Goal: Information Seeking & Learning: Learn about a topic

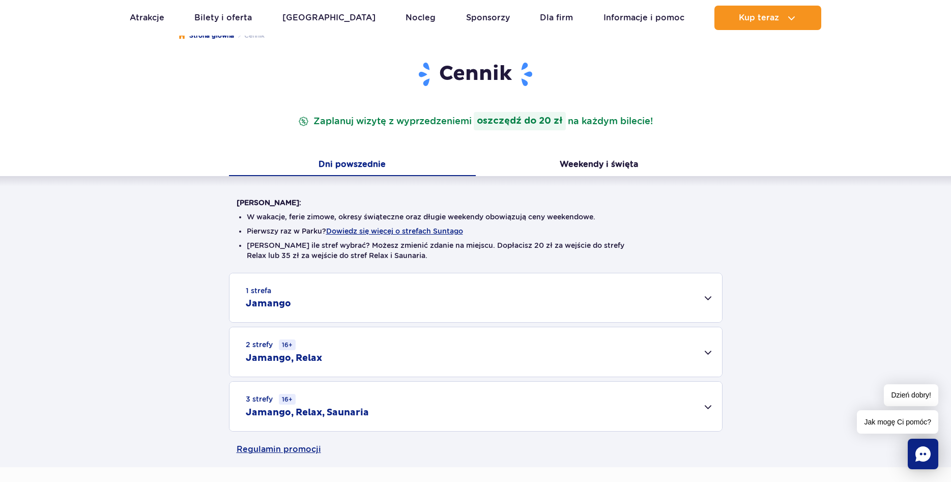
scroll to position [208, 0]
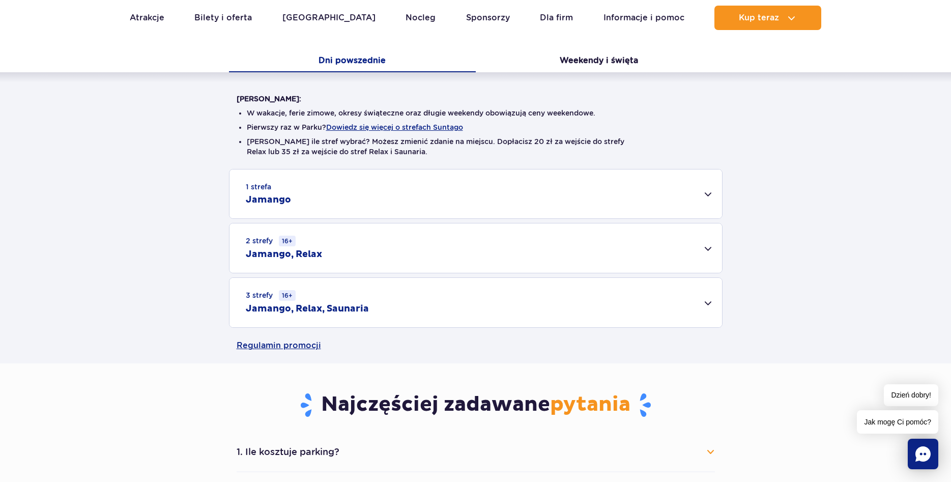
click at [709, 195] on div "1 strefa Jamango" at bounding box center [476, 193] width 493 height 49
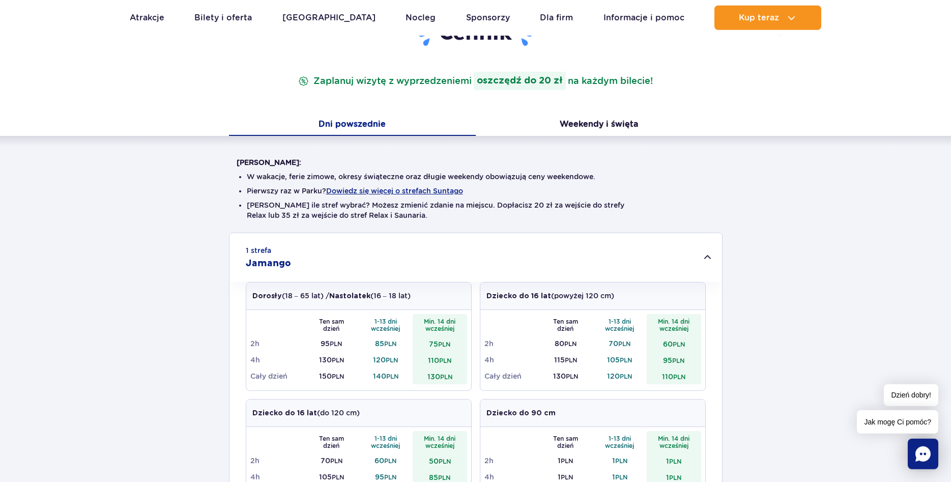
scroll to position [104, 0]
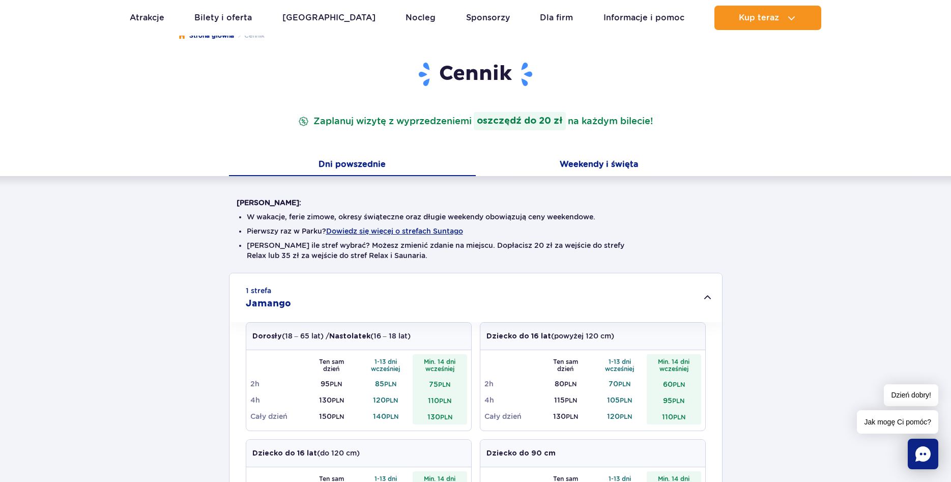
click at [624, 165] on button "Weekendy i święta" at bounding box center [599, 165] width 247 height 21
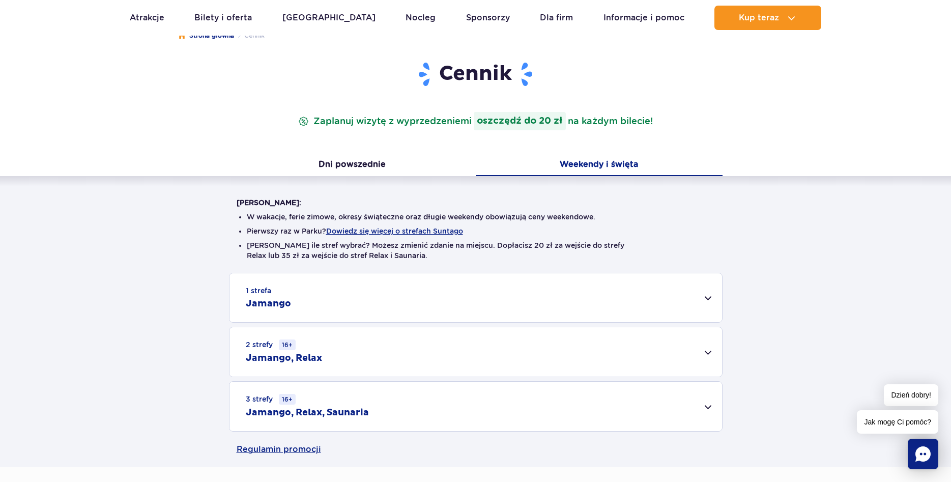
click at [707, 300] on div "1 strefa Jamango" at bounding box center [476, 297] width 493 height 49
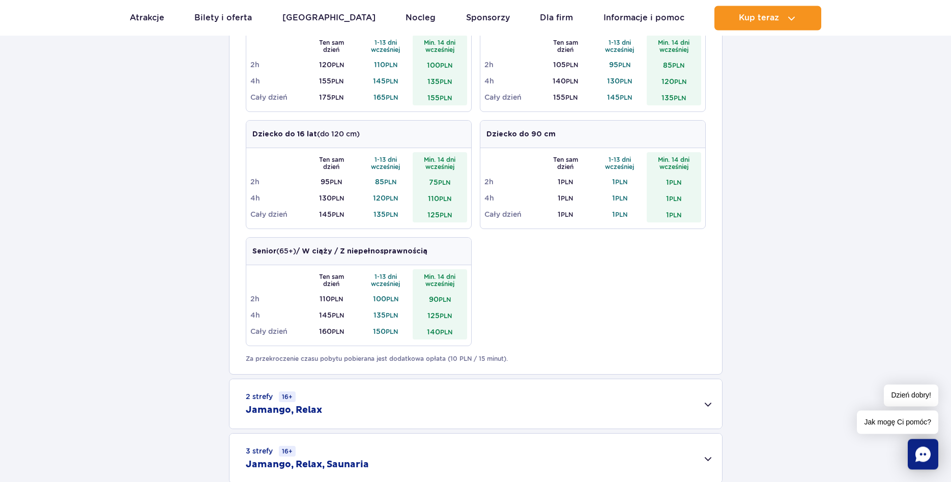
scroll to position [363, 0]
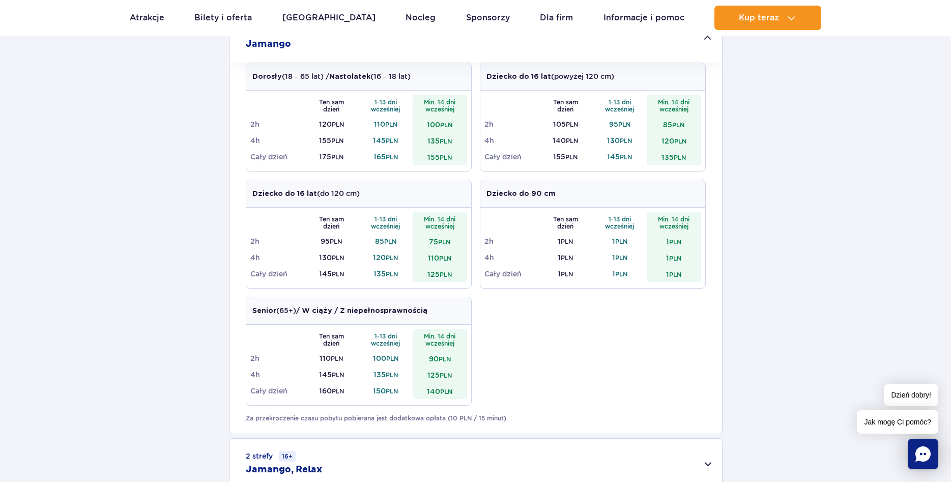
click at [926, 457] on icon "Chat" at bounding box center [923, 453] width 15 height 15
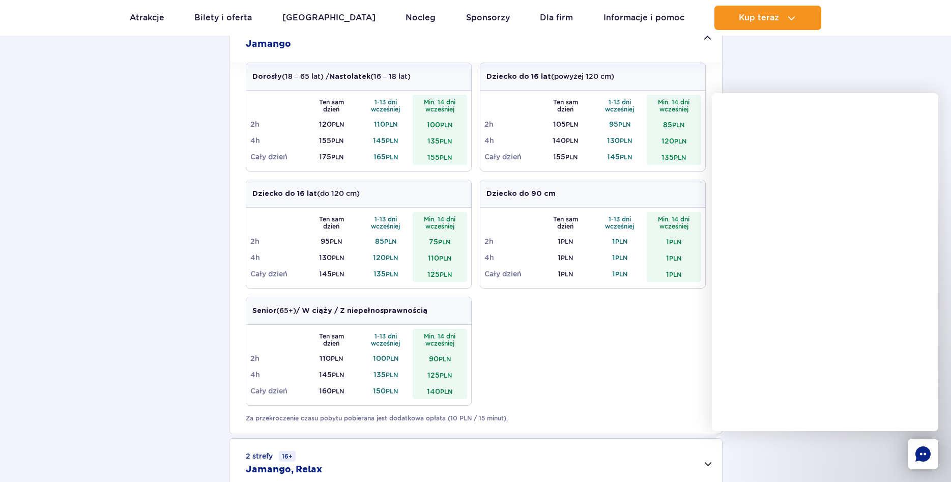
click at [928, 453] on icon "Chat" at bounding box center [923, 453] width 15 height 15
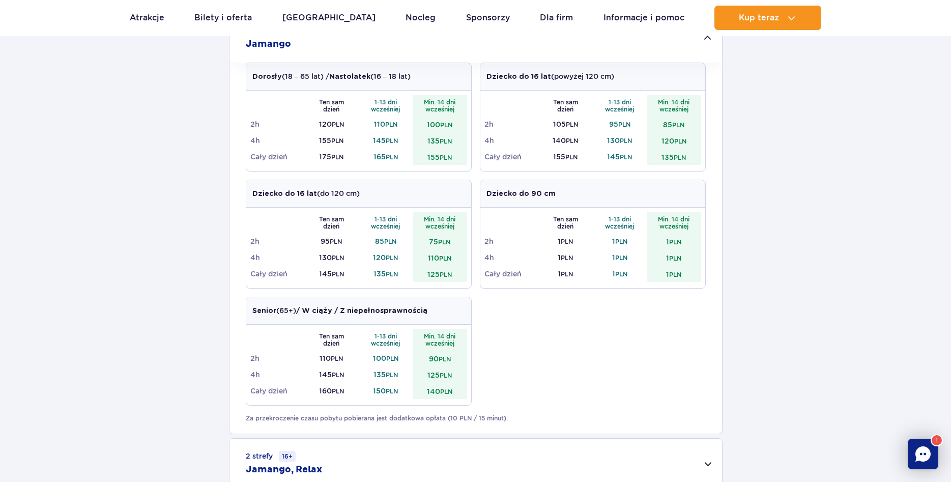
click at [937, 438] on div "1" at bounding box center [937, 440] width 12 height 12
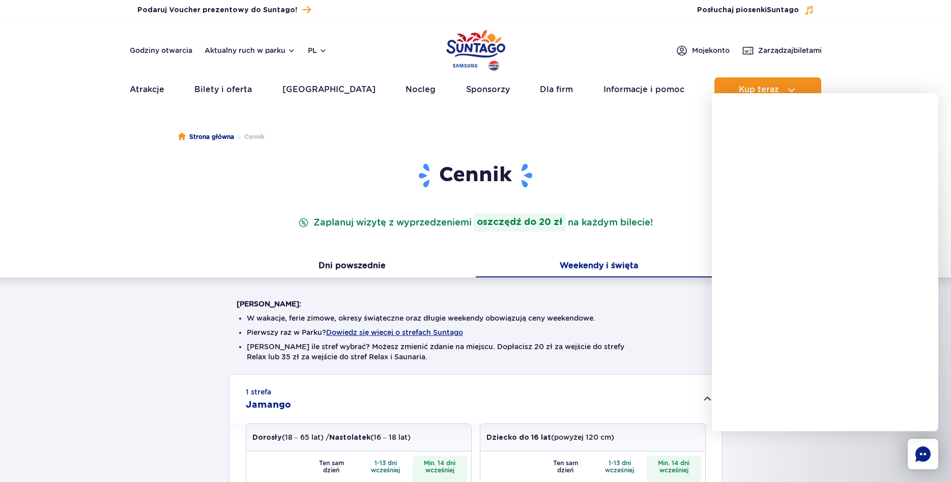
scroll to position [0, 0]
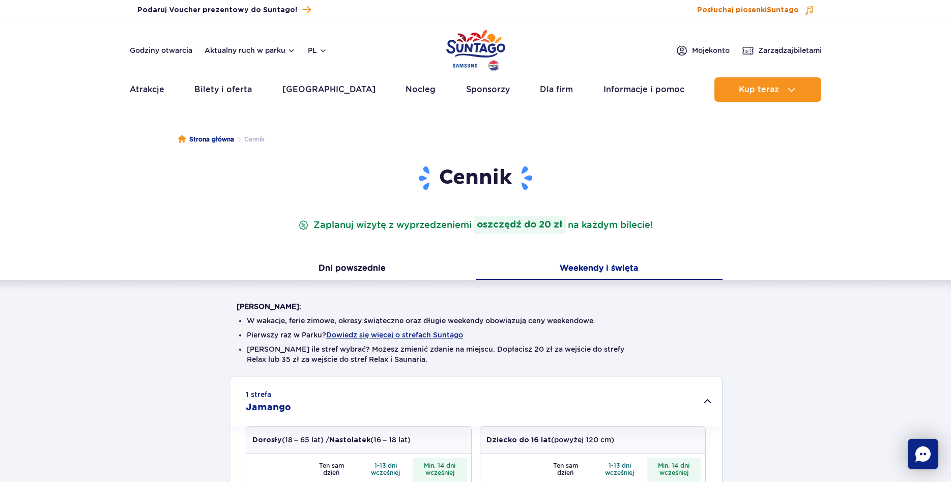
click at [789, 11] on span "Suntago" at bounding box center [783, 10] width 32 height 7
click at [809, 10] on div "Posłuchaj piosenki na: YouTube Spotify Apple Music" at bounding box center [475, 241] width 951 height 482
